Goal: Task Accomplishment & Management: Use online tool/utility

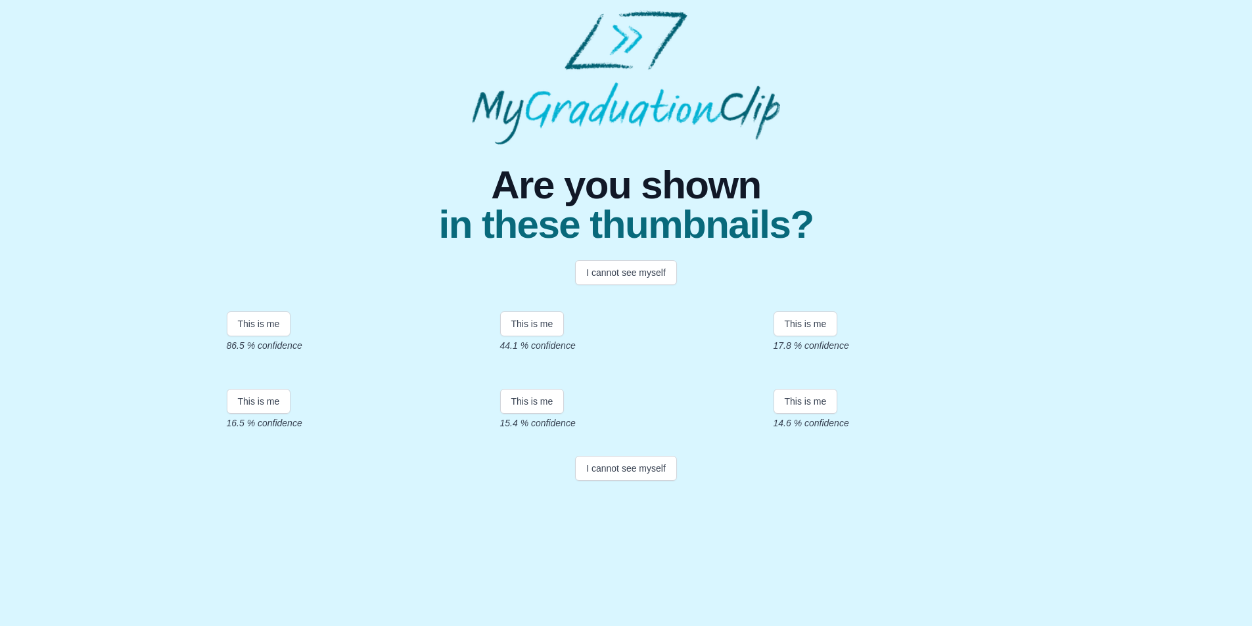
scroll to position [131, 0]
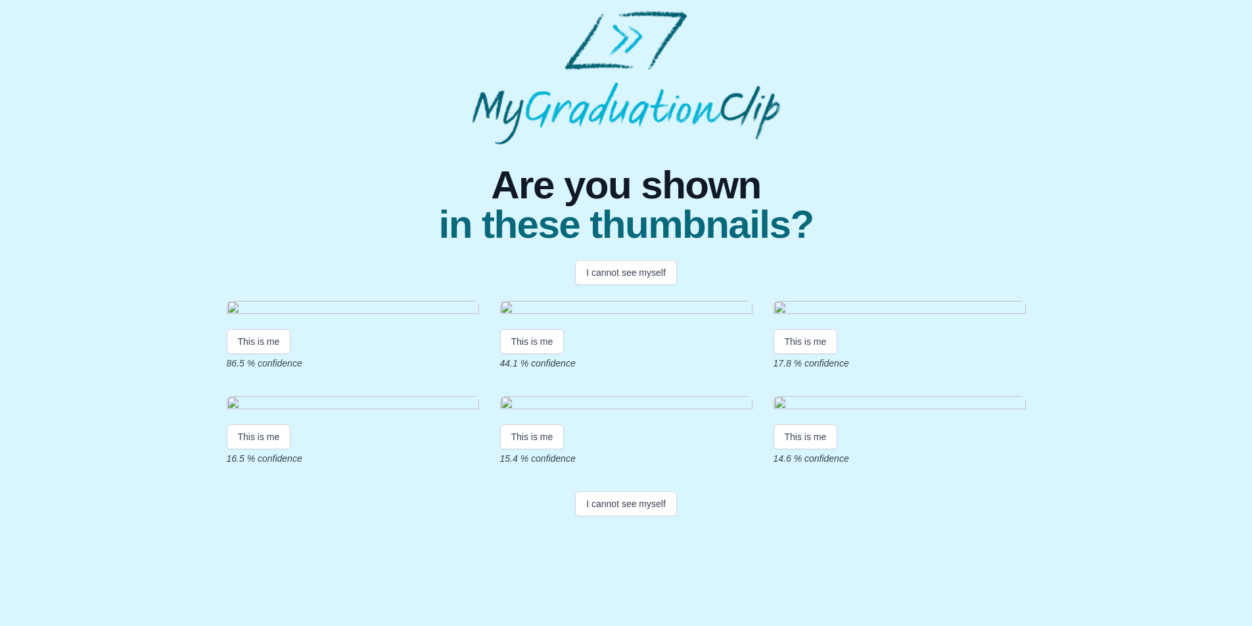
click at [311, 301] on img at bounding box center [353, 310] width 252 height 18
click at [258, 338] on button "This is me" at bounding box center [259, 341] width 64 height 25
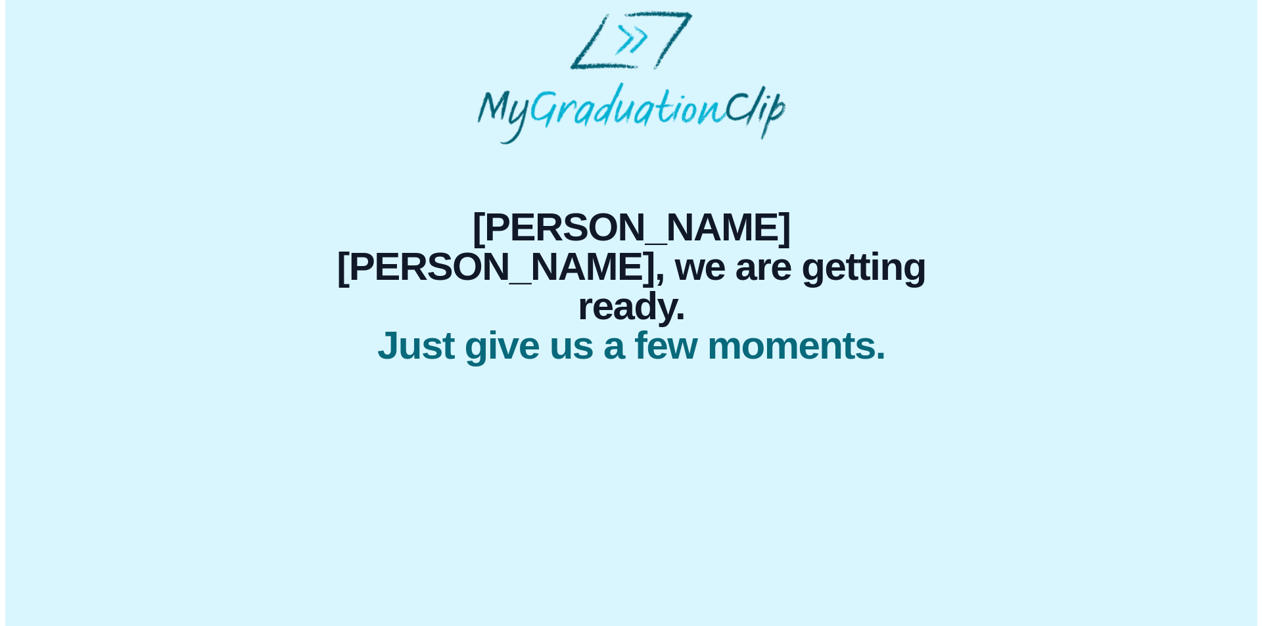
scroll to position [0, 0]
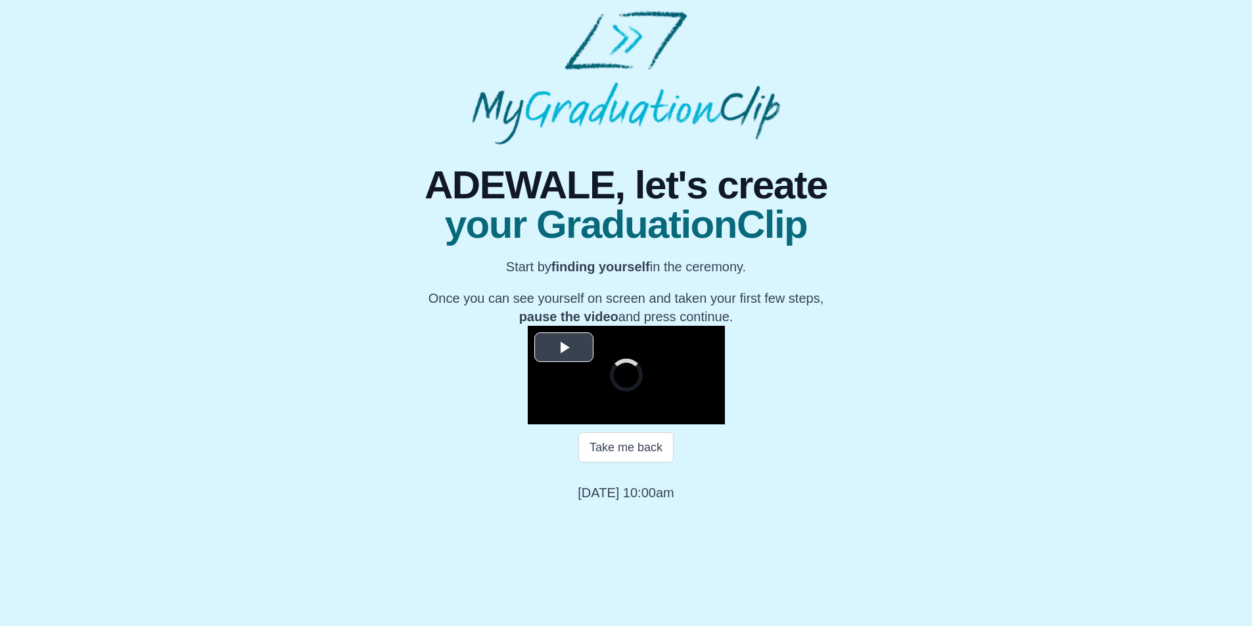
scroll to position [103, 0]
click at [564, 347] on span "Video Player" at bounding box center [564, 347] width 0 height 0
